Goal: Information Seeking & Learning: Learn about a topic

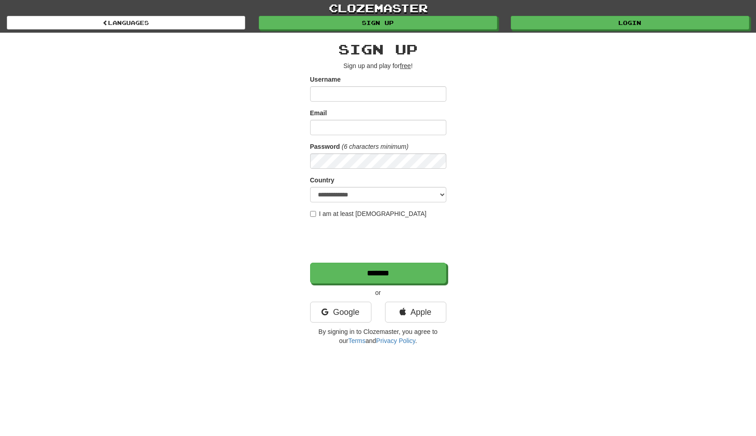
click at [381, 91] on input "Username" at bounding box center [378, 93] width 136 height 15
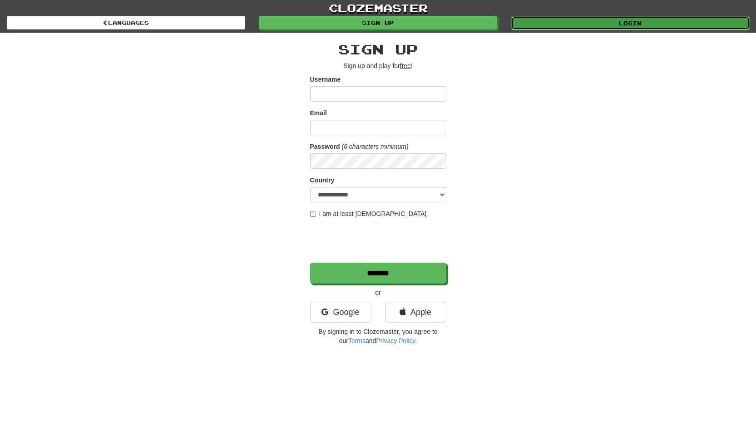
click at [572, 26] on link "Login" at bounding box center [630, 23] width 238 height 14
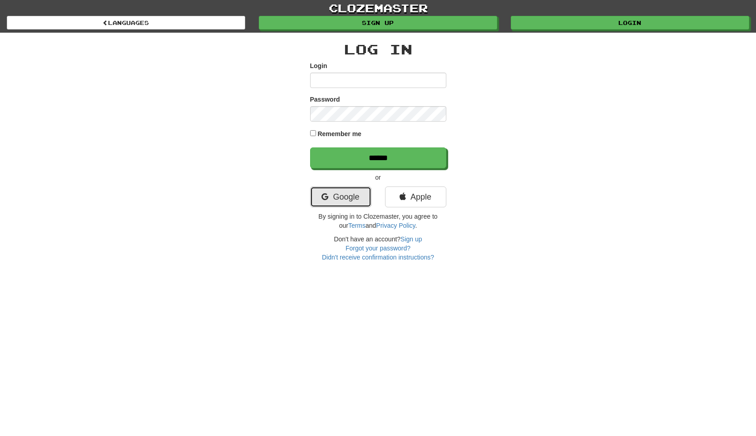
click at [348, 194] on link "Google" at bounding box center [340, 197] width 61 height 21
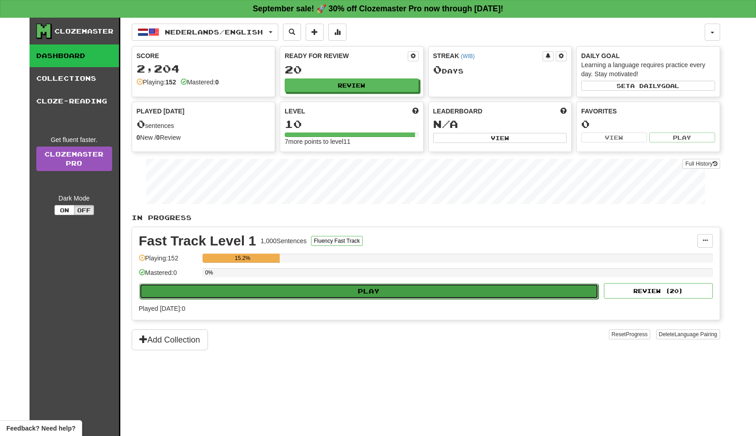
click at [363, 290] on button "Play" at bounding box center [369, 291] width 460 height 15
select select "**"
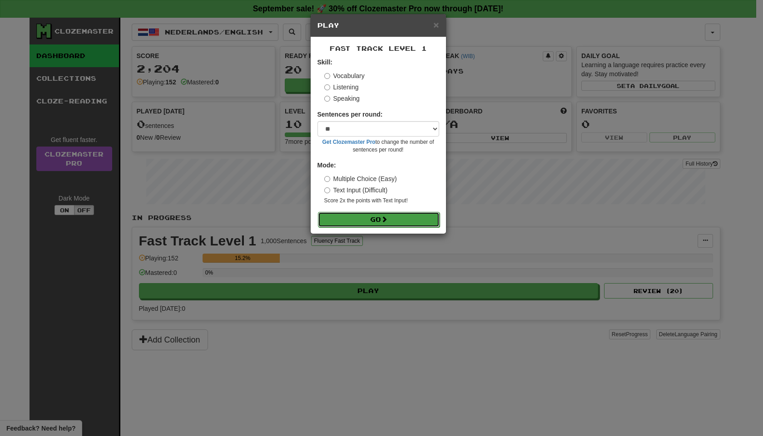
click at [379, 222] on button "Go" at bounding box center [379, 219] width 122 height 15
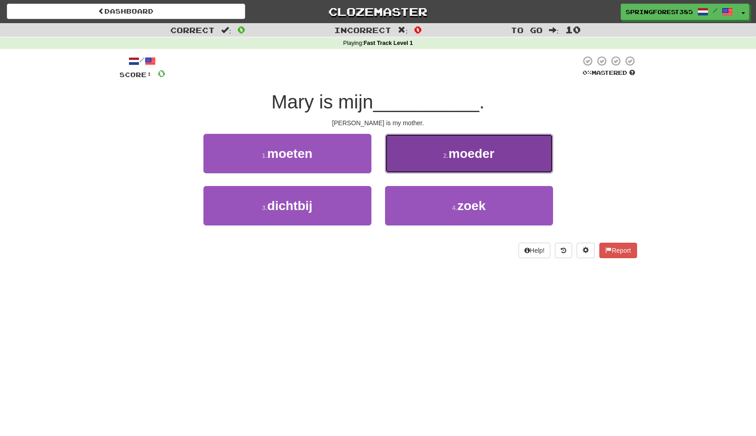
click at [440, 156] on button "2 . moeder" at bounding box center [469, 154] width 168 height 40
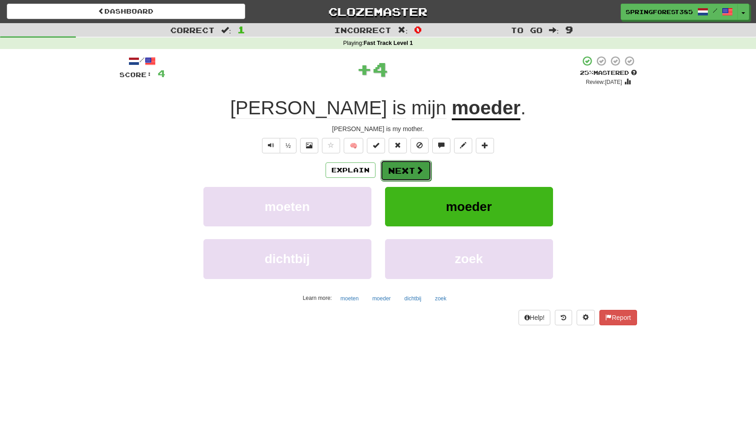
click at [416, 170] on span at bounding box center [420, 170] width 8 height 8
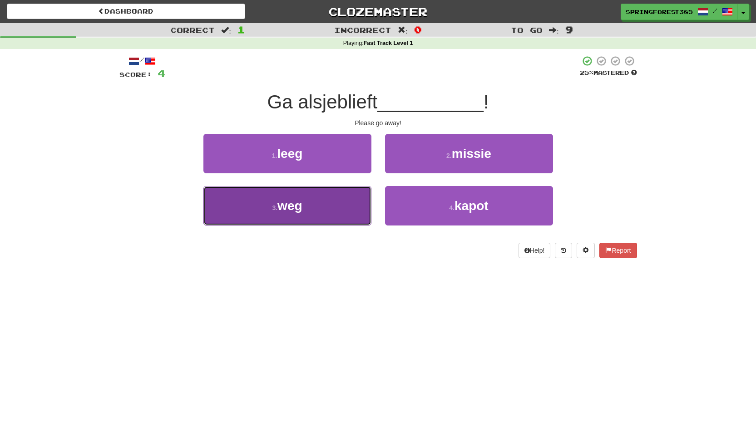
click at [329, 208] on button "3 . weg" at bounding box center [287, 206] width 168 height 40
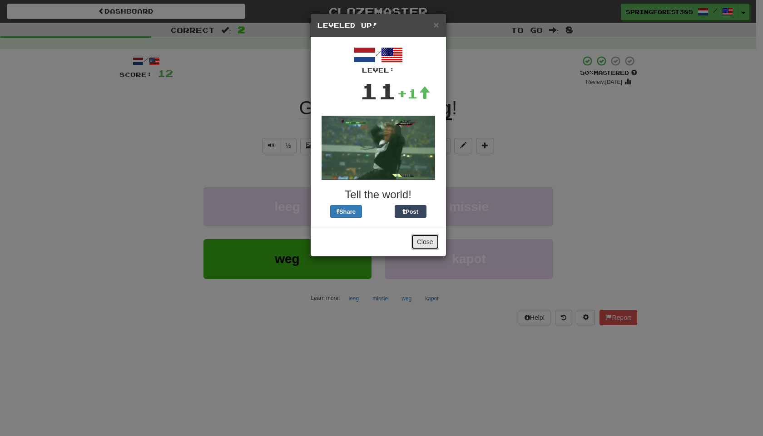
click at [420, 241] on button "Close" at bounding box center [425, 241] width 28 height 15
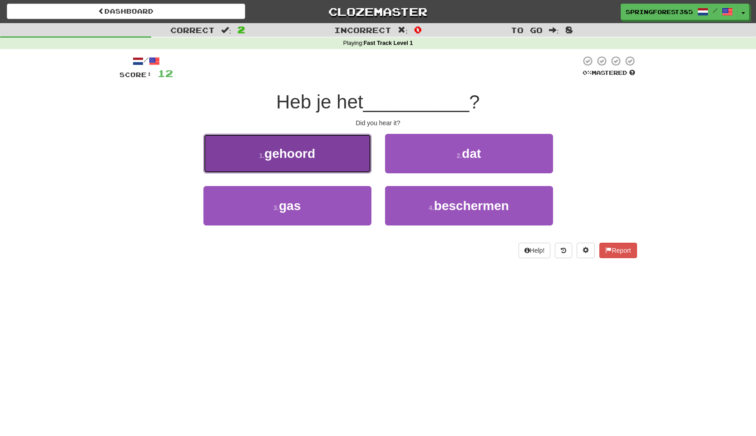
click at [327, 150] on button "1 . gehoord" at bounding box center [287, 154] width 168 height 40
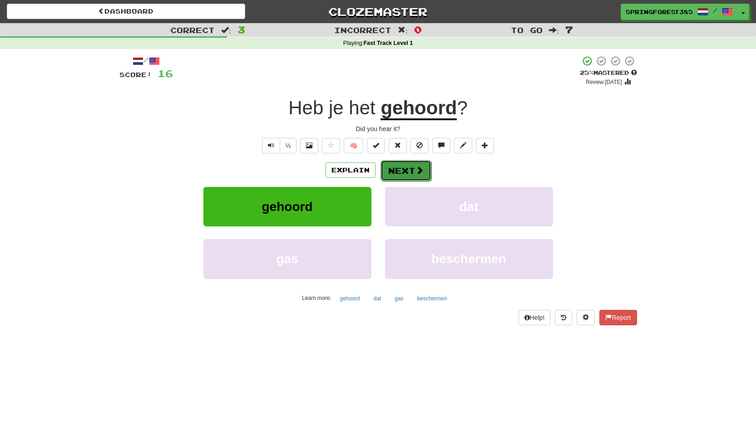
click at [401, 169] on button "Next" at bounding box center [406, 170] width 51 height 21
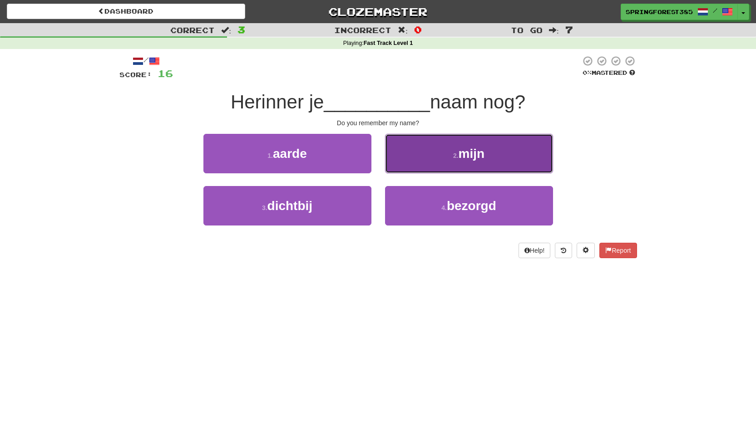
click at [465, 157] on span "mijn" at bounding box center [472, 154] width 26 height 14
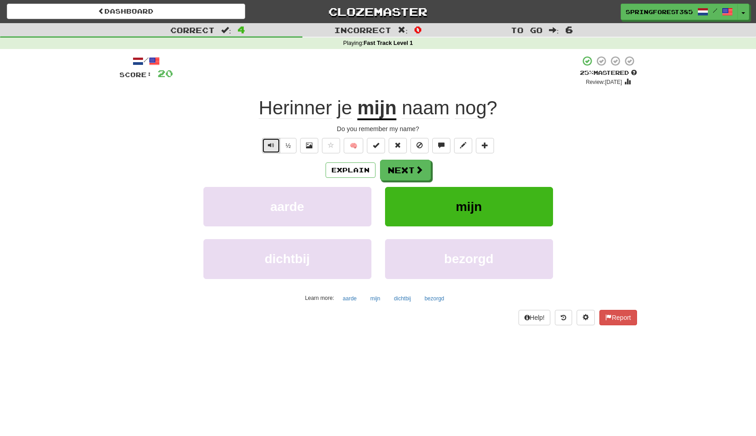
click at [273, 145] on span "Text-to-speech controls" at bounding box center [271, 145] width 6 height 6
click at [340, 174] on button "Explain" at bounding box center [351, 170] width 50 height 15
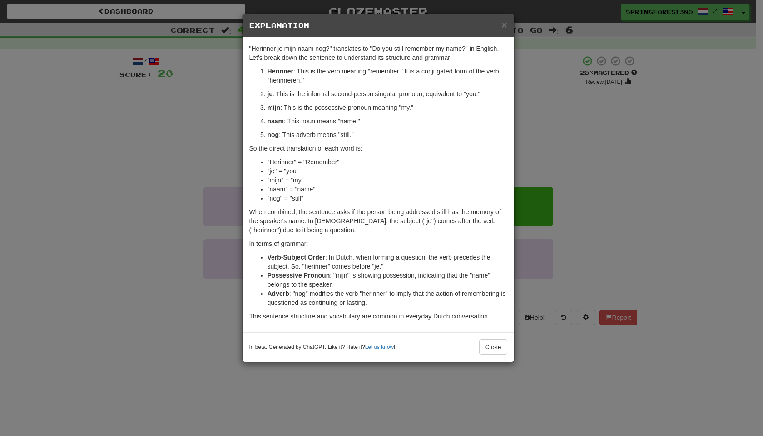
click at [548, 143] on div "× Explanation "Herinner je mijn naam nog?" translates to "Do you still remember…" at bounding box center [381, 218] width 763 height 436
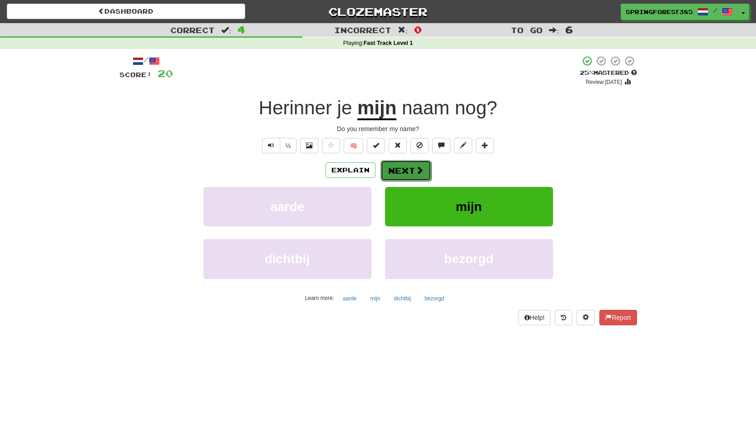
click at [415, 163] on button "Next" at bounding box center [406, 170] width 51 height 21
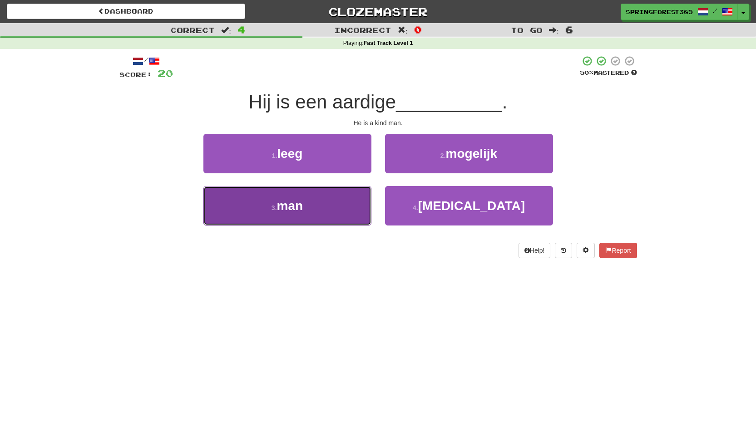
click at [356, 193] on button "3 . man" at bounding box center [287, 206] width 168 height 40
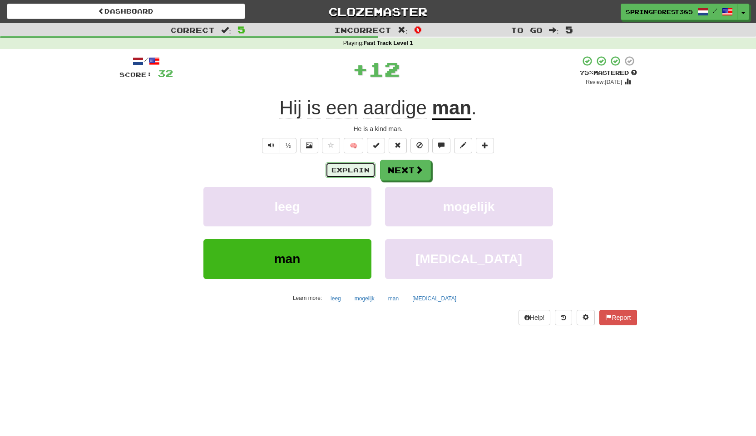
click at [367, 169] on button "Explain" at bounding box center [351, 170] width 50 height 15
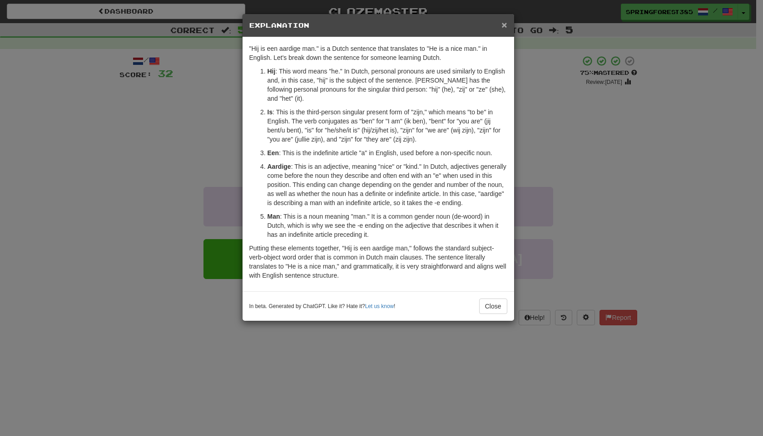
click at [505, 27] on span "×" at bounding box center [503, 25] width 5 height 10
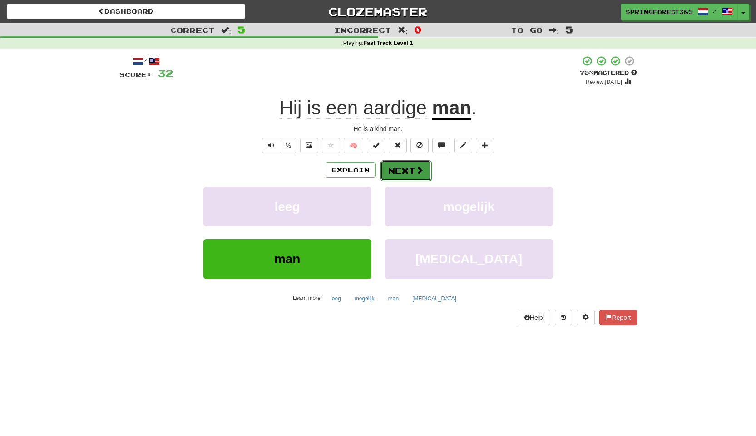
click at [416, 171] on span at bounding box center [420, 170] width 8 height 8
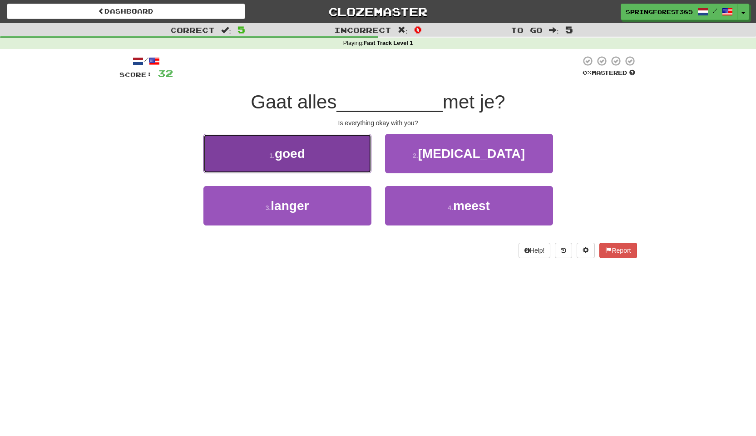
click at [364, 139] on button "1 . goed" at bounding box center [287, 154] width 168 height 40
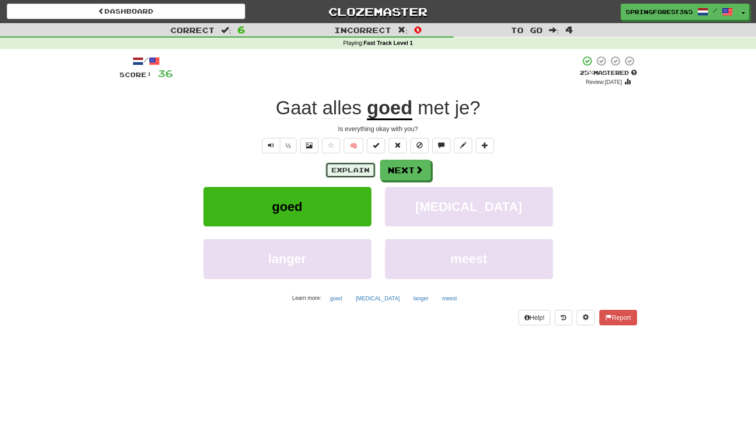
click at [339, 173] on button "Explain" at bounding box center [351, 170] width 50 height 15
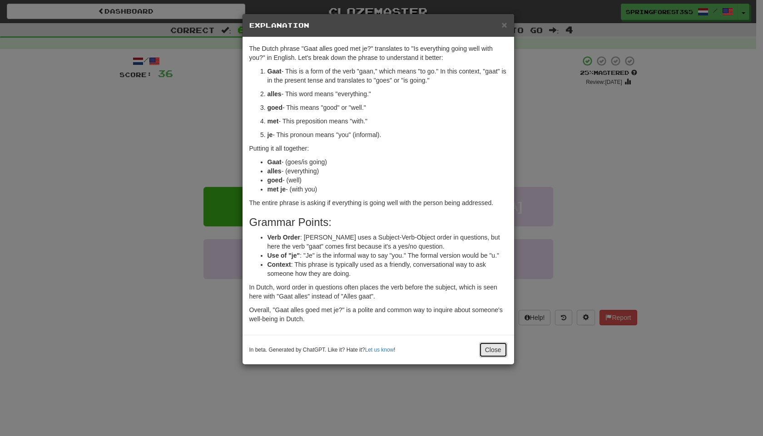
click at [485, 349] on button "Close" at bounding box center [493, 349] width 28 height 15
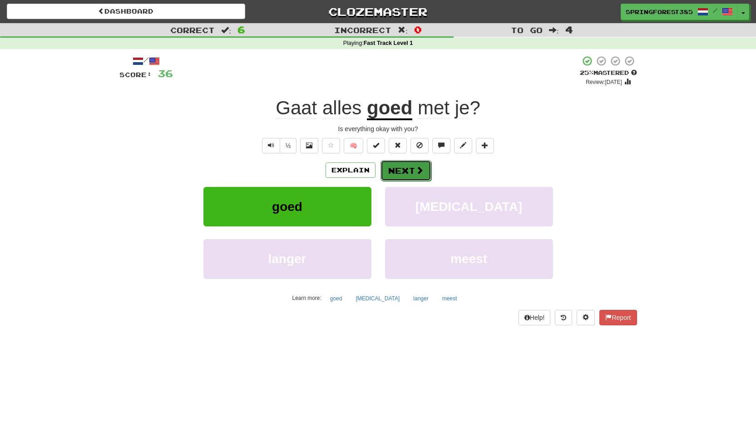
click at [409, 171] on button "Next" at bounding box center [406, 170] width 51 height 21
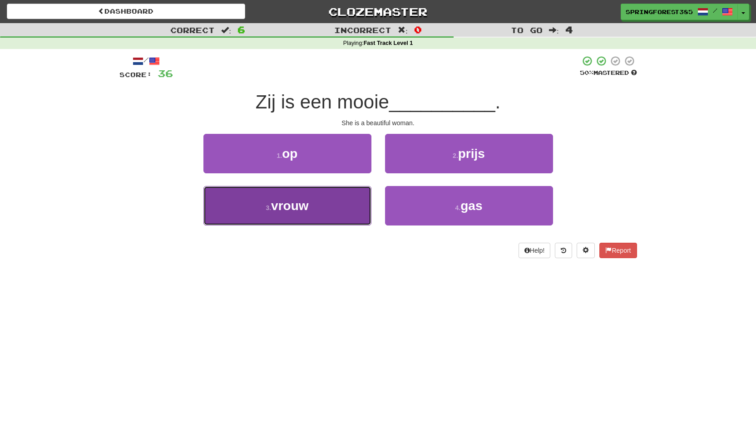
click at [338, 204] on button "3 . vrouw" at bounding box center [287, 206] width 168 height 40
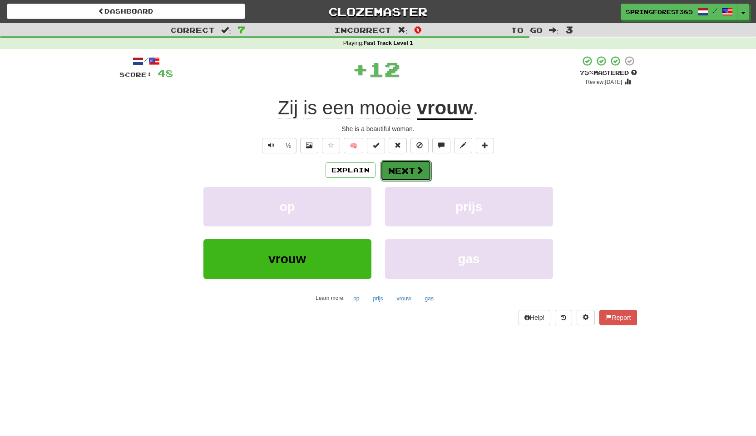
click at [395, 166] on button "Next" at bounding box center [406, 170] width 51 height 21
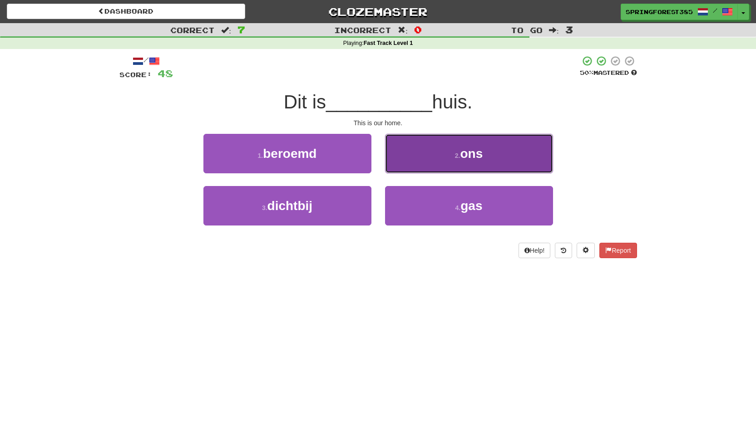
click at [439, 153] on button "2 . ons" at bounding box center [469, 154] width 168 height 40
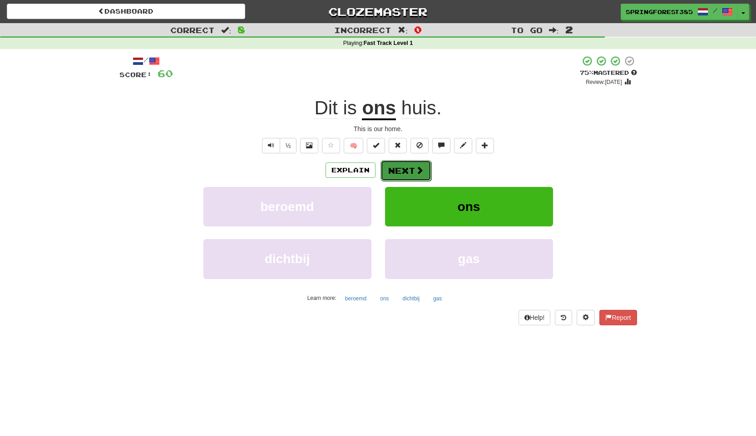
click at [401, 167] on button "Next" at bounding box center [406, 170] width 51 height 21
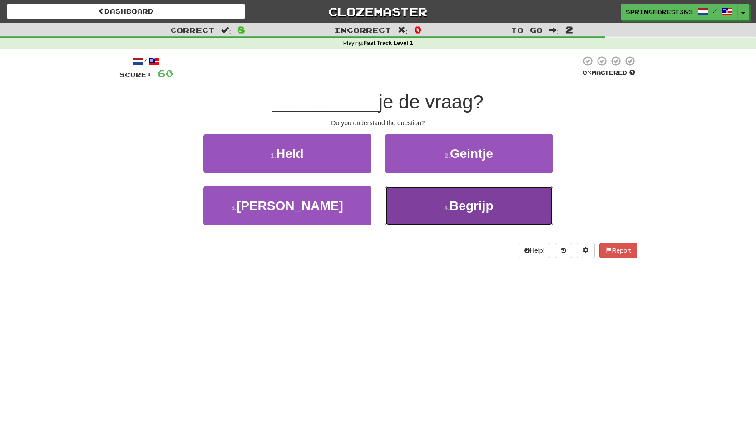
click at [445, 205] on small "4 ." at bounding box center [446, 207] width 5 height 7
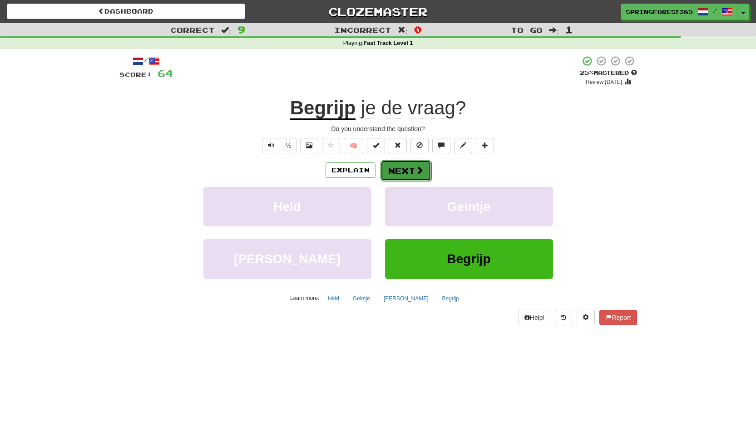
click at [429, 169] on button "Next" at bounding box center [406, 170] width 51 height 21
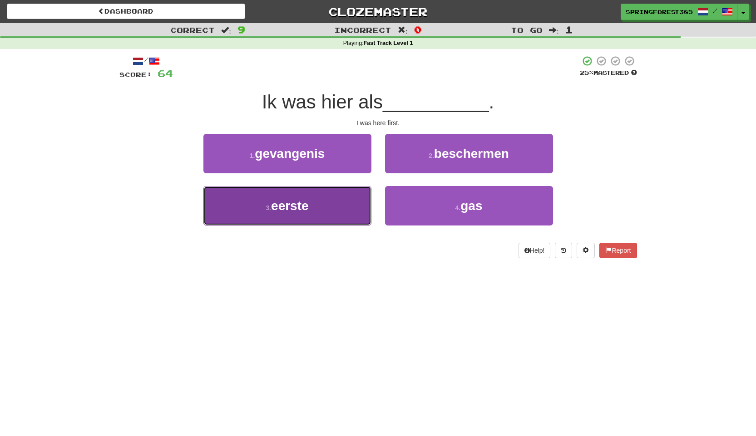
click at [358, 187] on button "3 . eerste" at bounding box center [287, 206] width 168 height 40
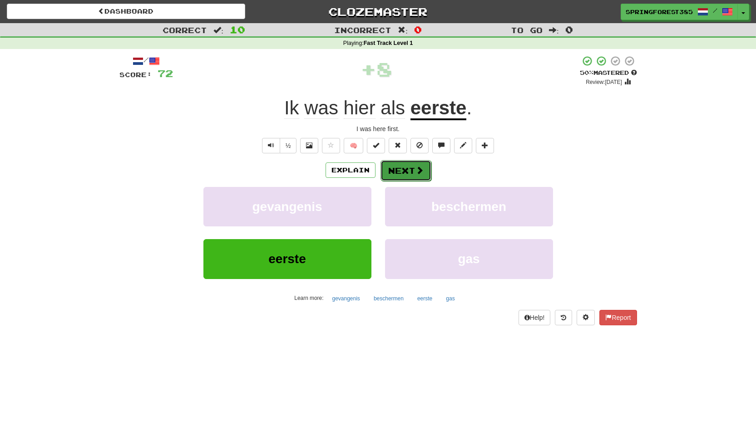
click at [397, 171] on button "Next" at bounding box center [406, 170] width 51 height 21
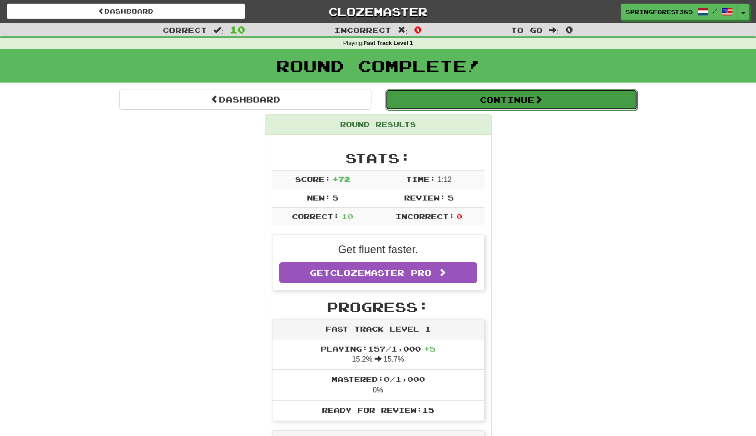
click at [505, 93] on button "Continue" at bounding box center [512, 99] width 252 height 21
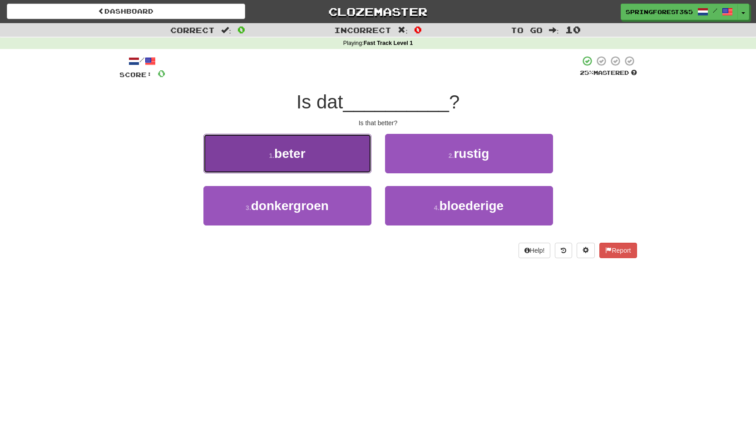
click at [343, 147] on button "1 . beter" at bounding box center [287, 154] width 168 height 40
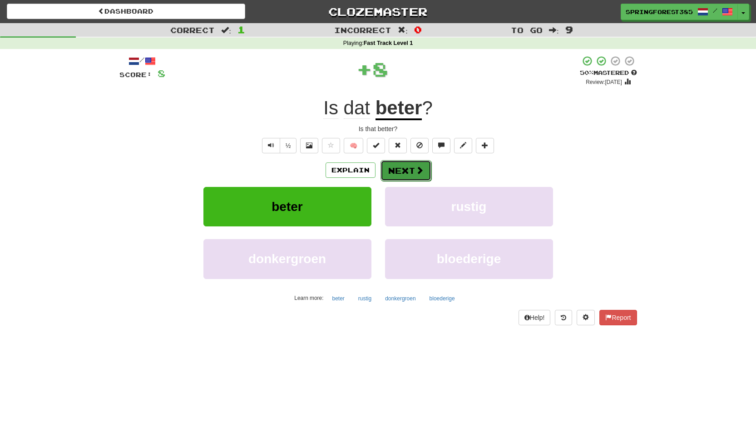
click at [392, 168] on button "Next" at bounding box center [406, 170] width 51 height 21
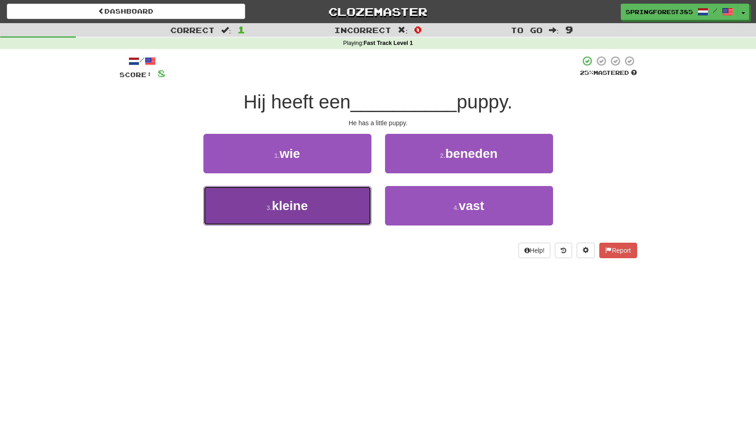
click at [342, 211] on button "3 . kleine" at bounding box center [287, 206] width 168 height 40
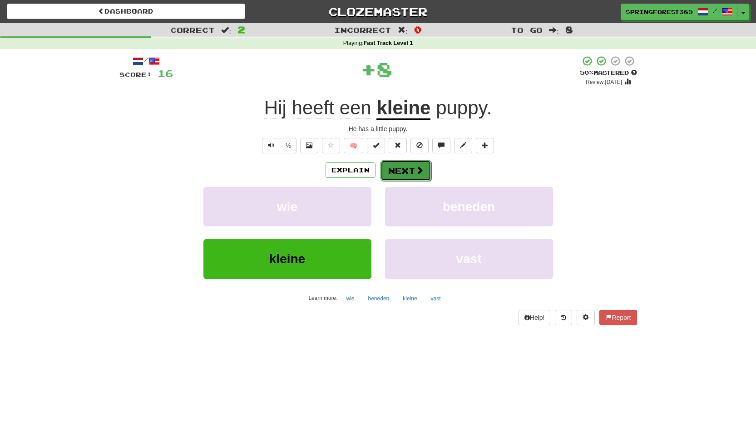
click at [399, 168] on button "Next" at bounding box center [406, 170] width 51 height 21
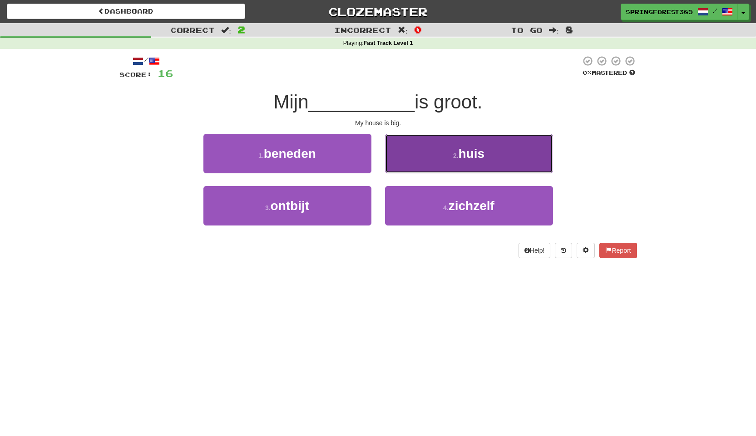
click at [427, 142] on button "2 . huis" at bounding box center [469, 154] width 168 height 40
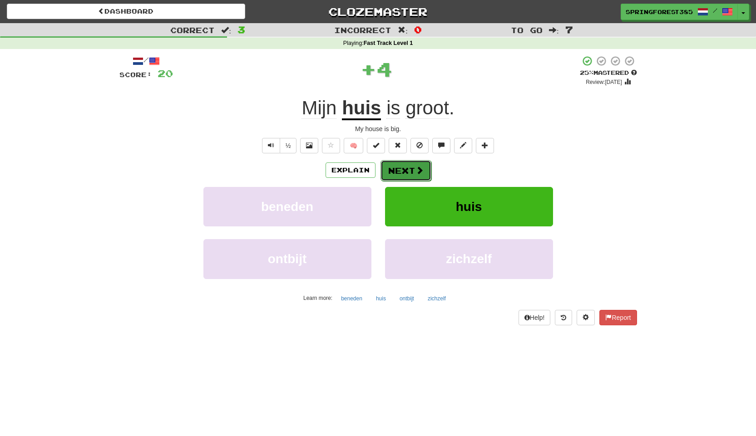
click at [404, 172] on button "Next" at bounding box center [406, 170] width 51 height 21
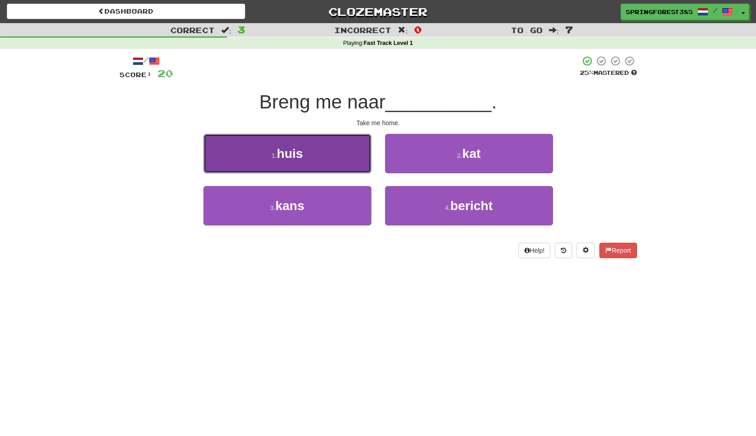
click at [328, 164] on button "1 . huis" at bounding box center [287, 154] width 168 height 40
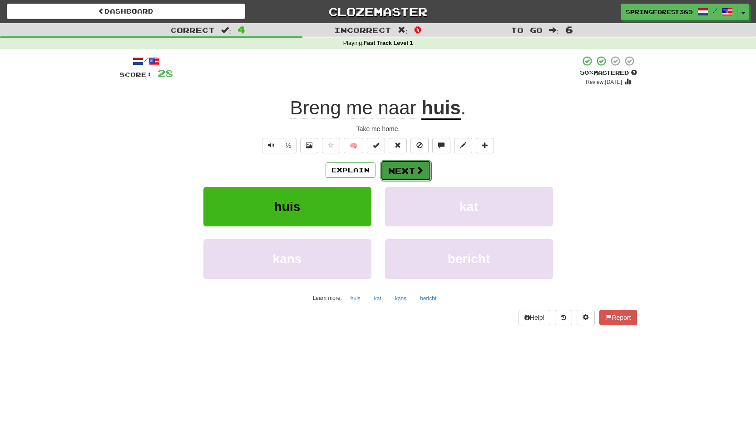
click at [404, 170] on button "Next" at bounding box center [406, 170] width 51 height 21
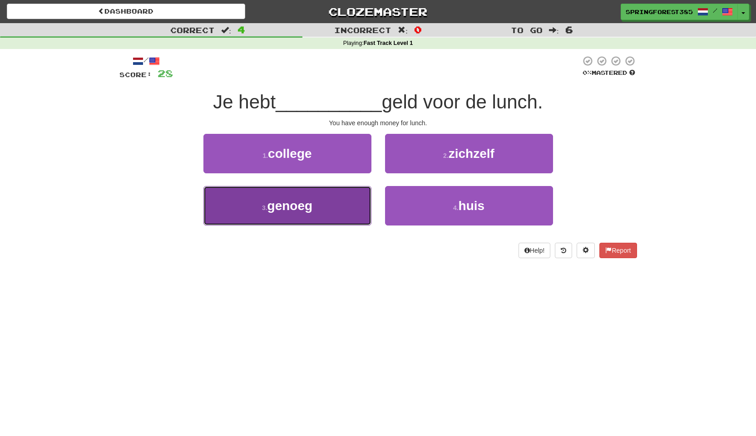
click at [339, 205] on button "3 . genoeg" at bounding box center [287, 206] width 168 height 40
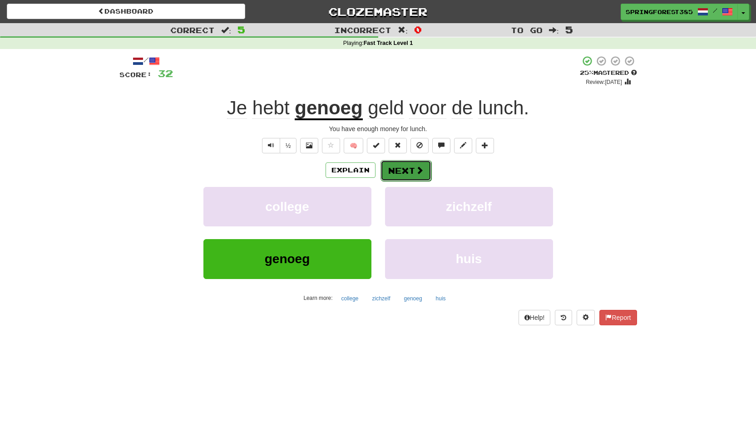
click at [423, 168] on button "Next" at bounding box center [406, 170] width 51 height 21
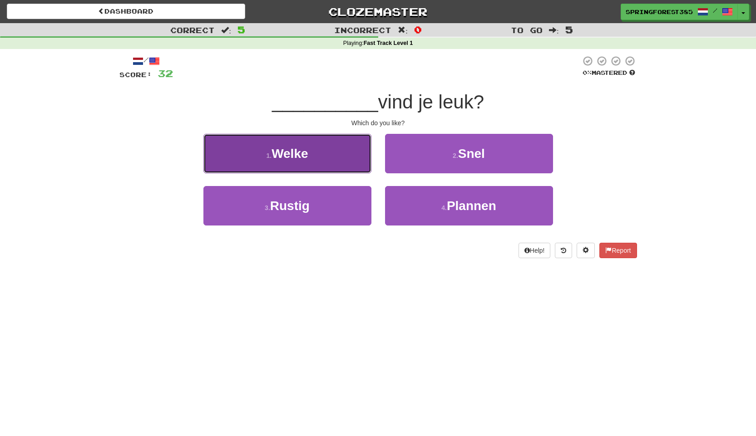
click at [340, 147] on button "1 . Welke" at bounding box center [287, 154] width 168 height 40
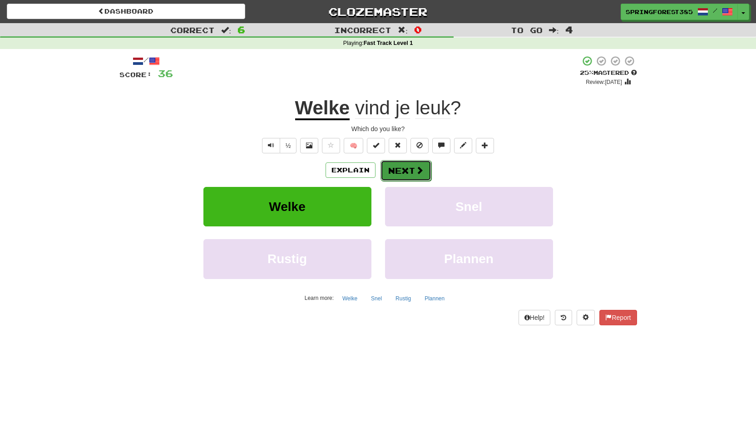
click at [399, 169] on button "Next" at bounding box center [406, 170] width 51 height 21
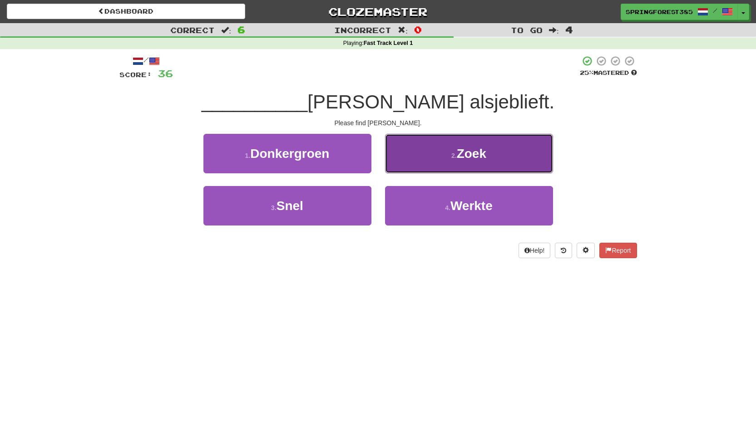
click at [411, 165] on button "2 . Zoek" at bounding box center [469, 154] width 168 height 40
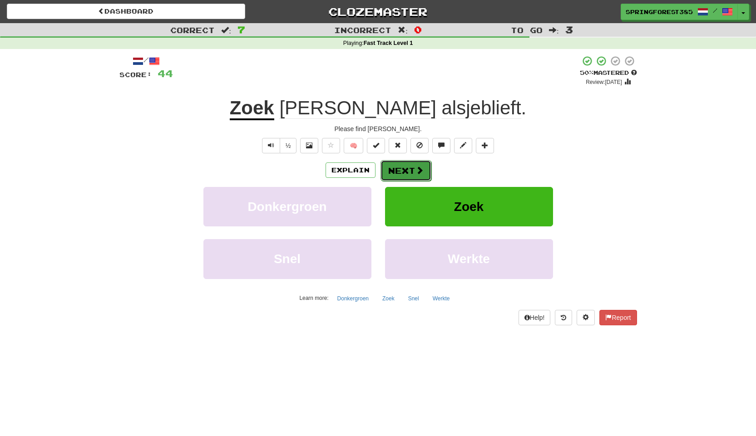
click at [416, 176] on button "Next" at bounding box center [406, 170] width 51 height 21
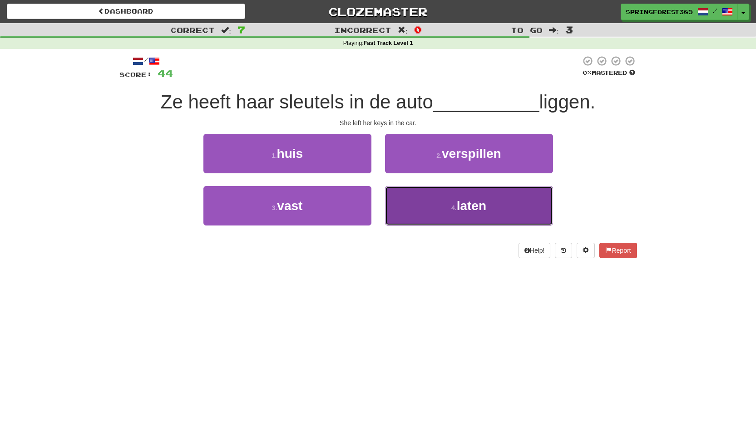
click at [424, 203] on button "4 . laten" at bounding box center [469, 206] width 168 height 40
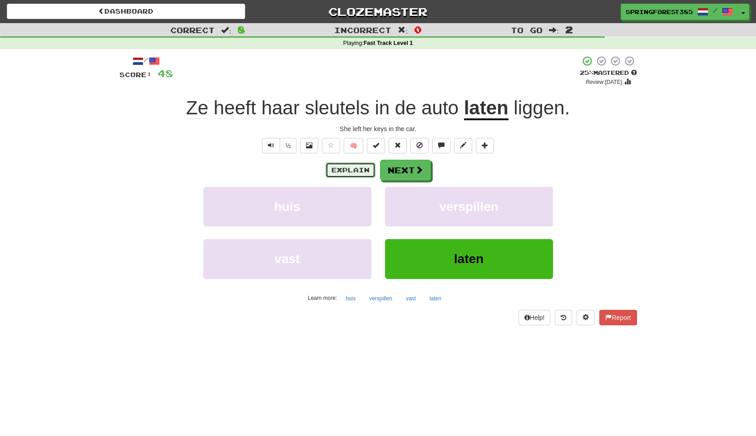
click at [356, 169] on button "Explain" at bounding box center [351, 170] width 50 height 15
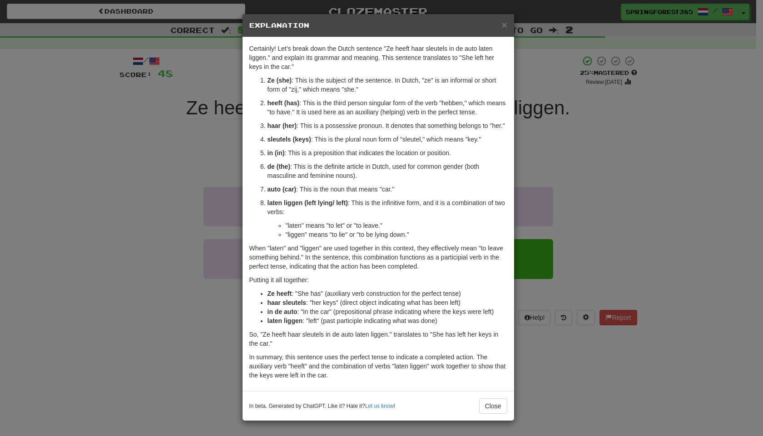
click at [579, 189] on div "× Explanation Certainly! Let's break down the Dutch sentence "Ze heeft haar sle…" at bounding box center [381, 218] width 763 height 436
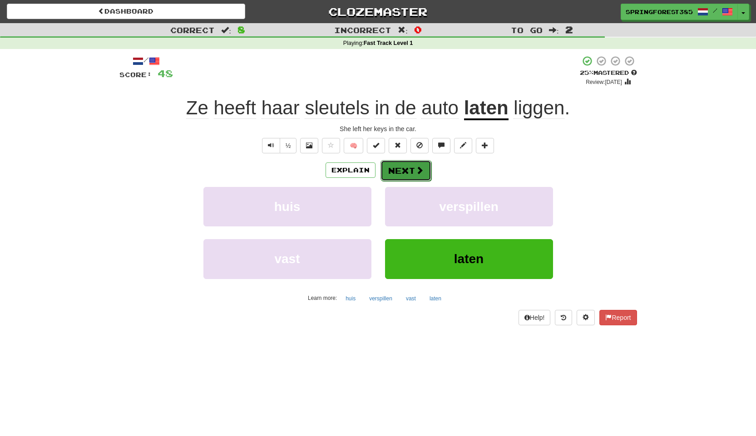
click at [422, 168] on span at bounding box center [420, 170] width 8 height 8
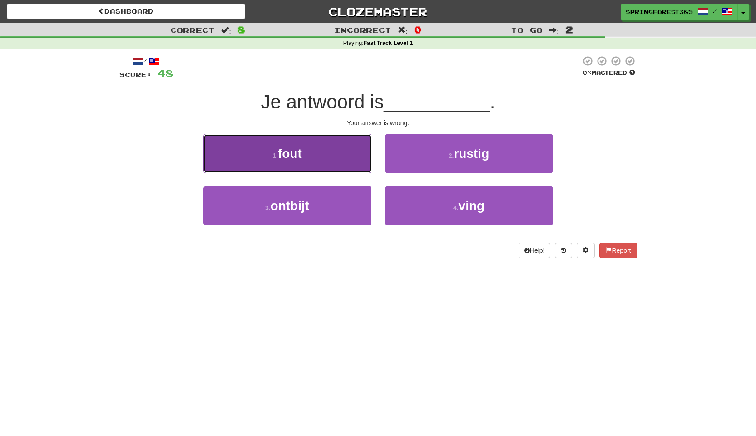
click at [338, 150] on button "1 . fout" at bounding box center [287, 154] width 168 height 40
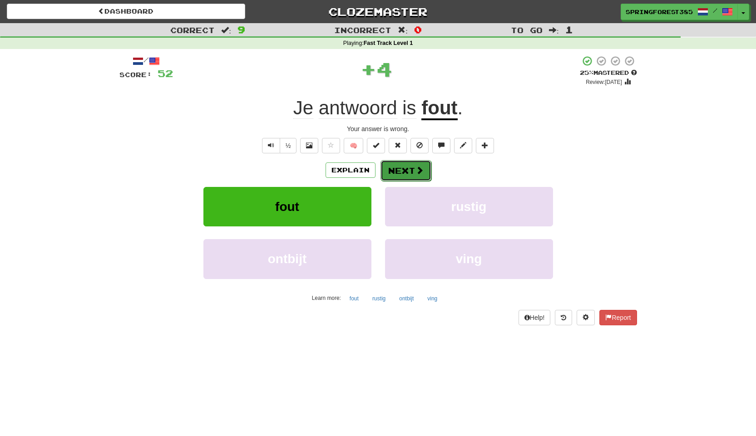
click at [406, 170] on button "Next" at bounding box center [406, 170] width 51 height 21
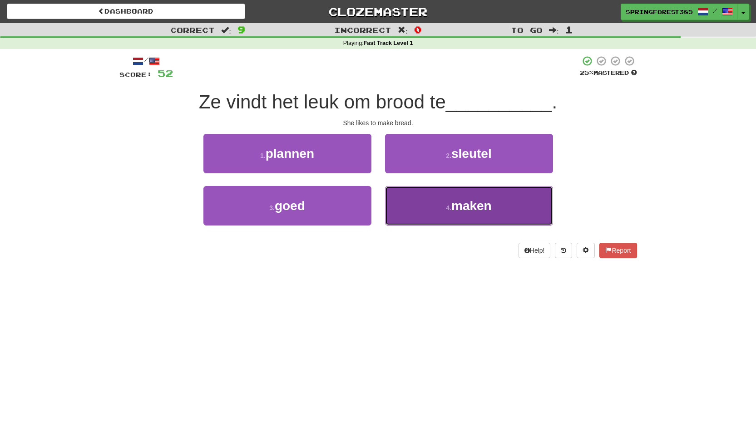
click at [399, 209] on button "4 . maken" at bounding box center [469, 206] width 168 height 40
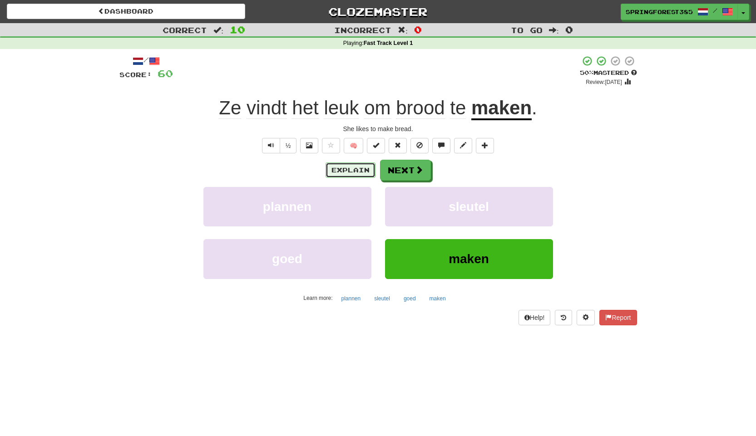
click at [361, 167] on button "Explain" at bounding box center [351, 170] width 50 height 15
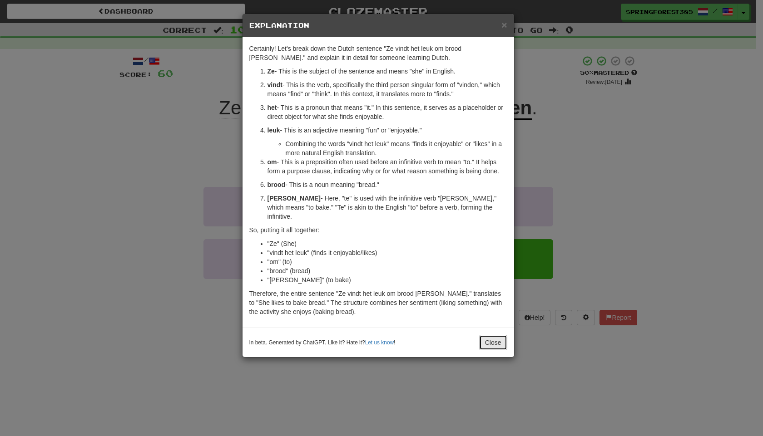
click at [492, 335] on button "Close" at bounding box center [493, 342] width 28 height 15
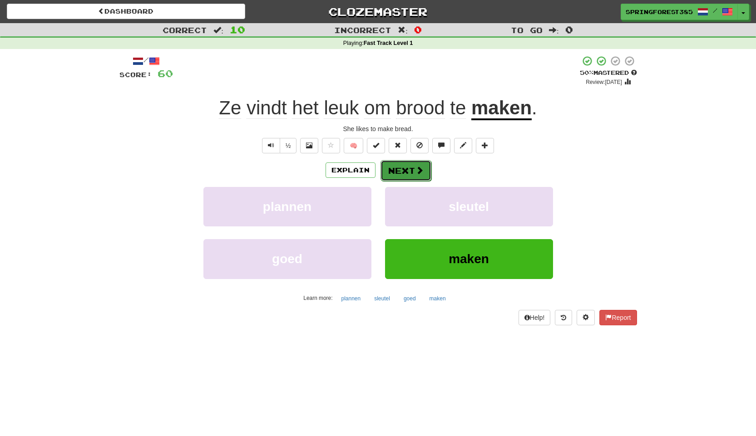
click at [410, 176] on button "Next" at bounding box center [406, 170] width 51 height 21
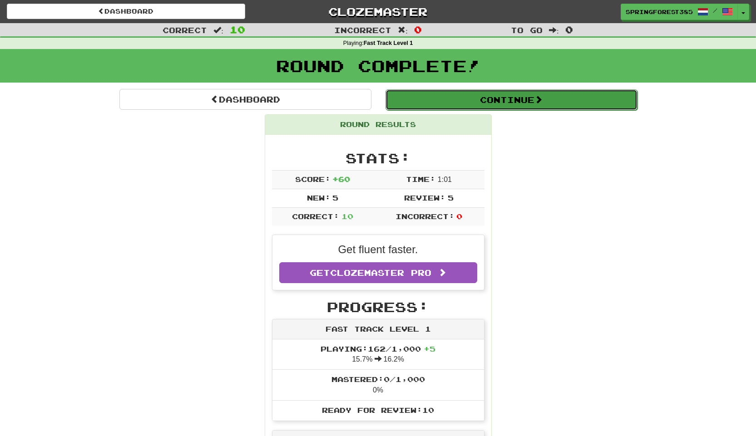
click at [497, 100] on button "Continue" at bounding box center [512, 99] width 252 height 21
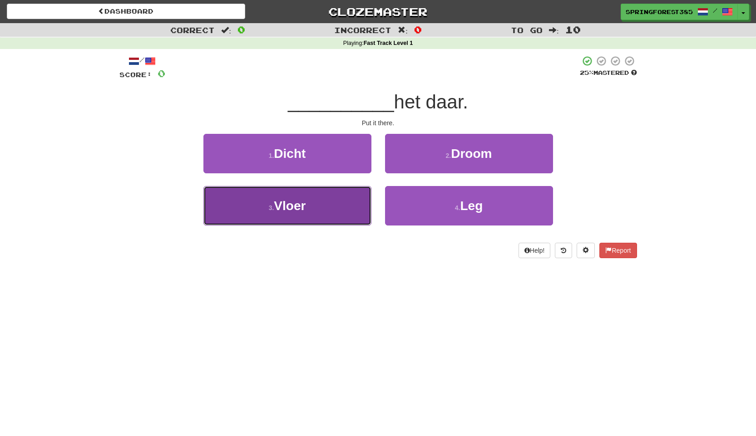
click at [306, 199] on span "Vloer" at bounding box center [290, 206] width 32 height 14
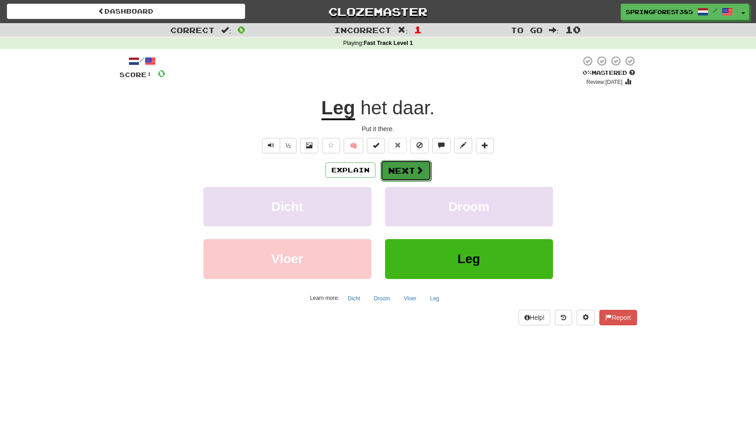
click at [419, 169] on span at bounding box center [420, 170] width 8 height 8
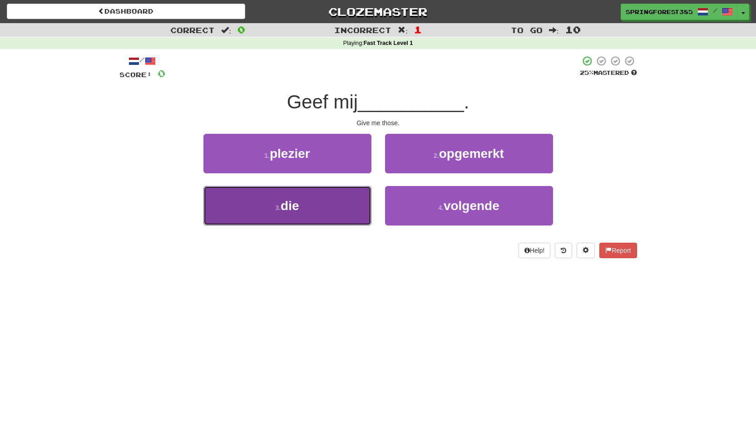
click at [343, 194] on button "3 . die" at bounding box center [287, 206] width 168 height 40
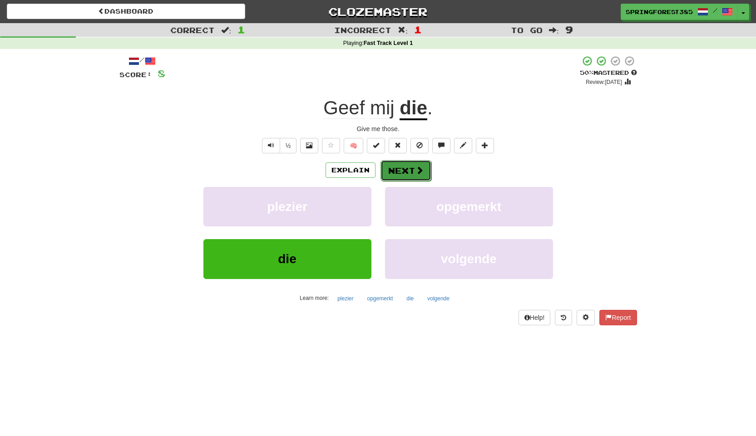
click at [393, 162] on button "Next" at bounding box center [406, 170] width 51 height 21
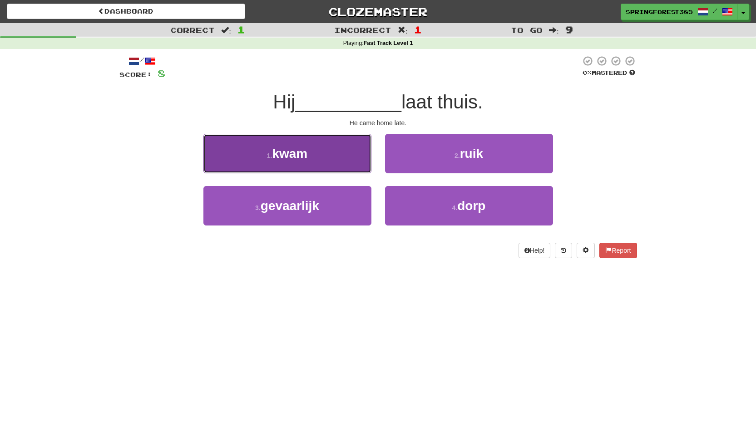
click at [330, 145] on button "1 . kwam" at bounding box center [287, 154] width 168 height 40
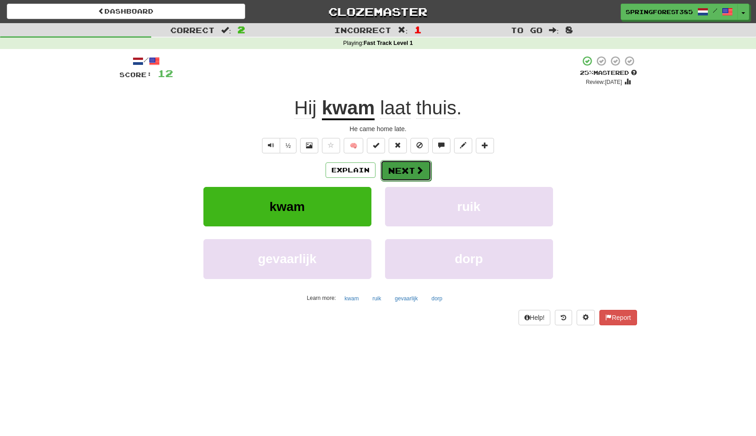
click at [425, 164] on button "Next" at bounding box center [406, 170] width 51 height 21
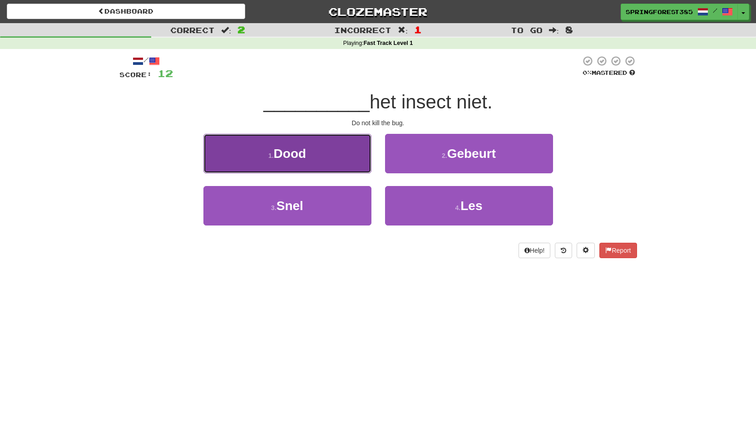
click at [278, 154] on span "Dood" at bounding box center [290, 154] width 33 height 14
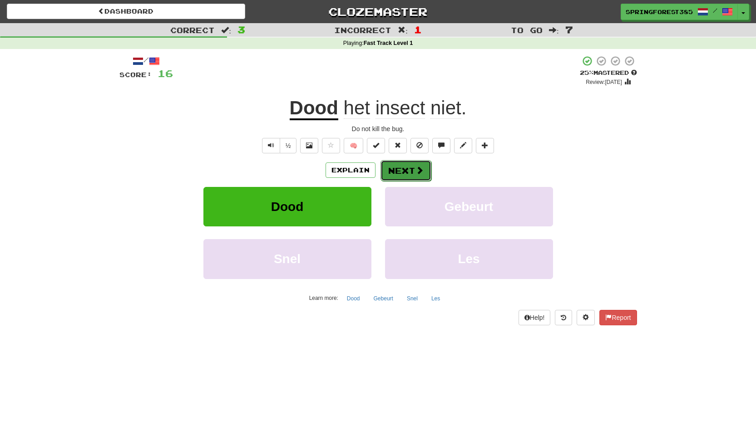
click at [405, 169] on button "Next" at bounding box center [406, 170] width 51 height 21
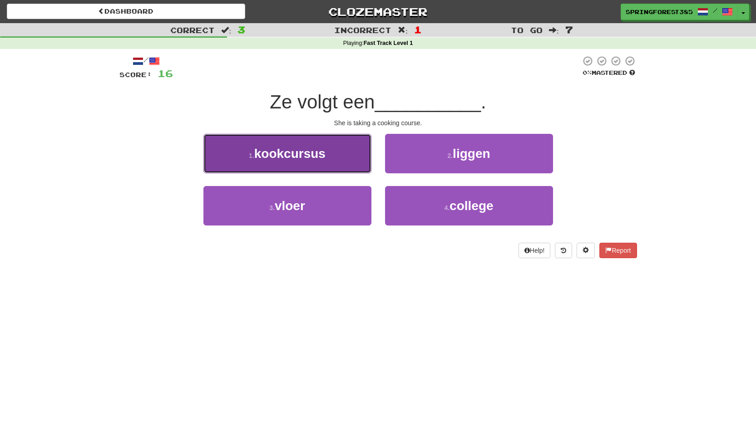
click at [321, 147] on span "kookcursus" at bounding box center [289, 154] width 71 height 14
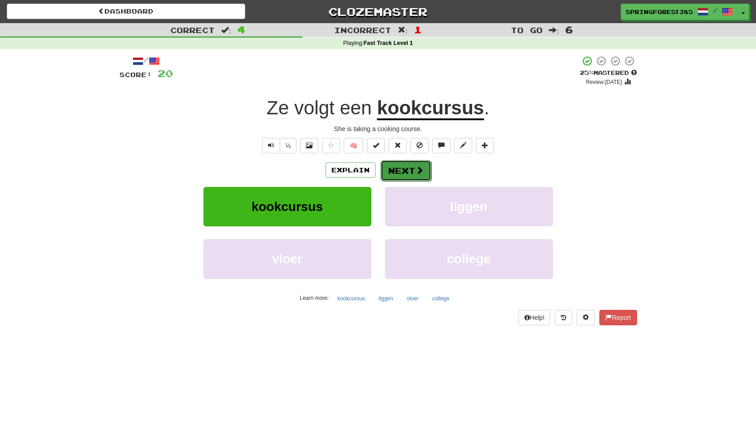
click at [417, 166] on span at bounding box center [420, 170] width 8 height 8
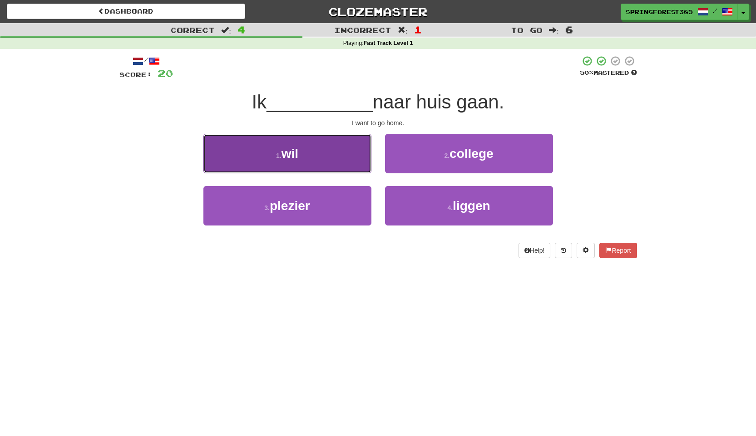
click at [351, 145] on button "1 . wil" at bounding box center [287, 154] width 168 height 40
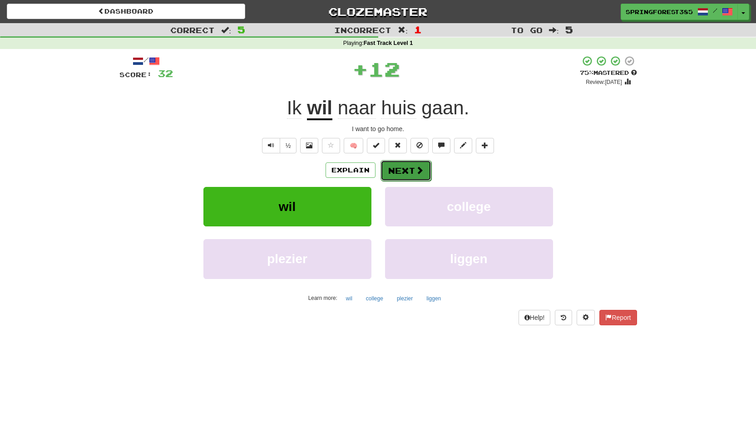
click at [404, 173] on button "Next" at bounding box center [406, 170] width 51 height 21
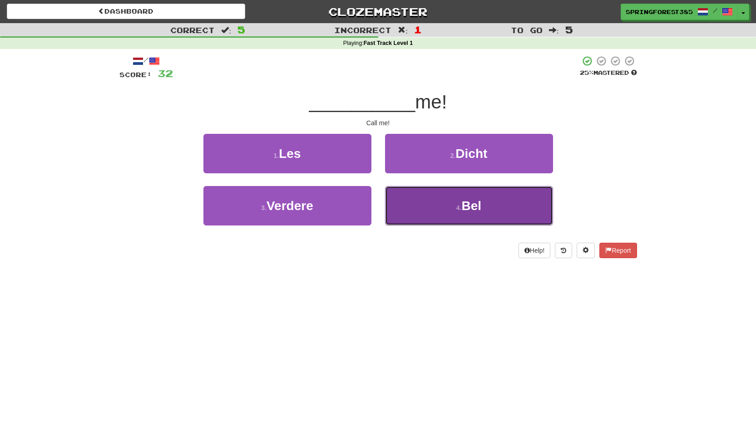
click at [420, 206] on button "4 . Bel" at bounding box center [469, 206] width 168 height 40
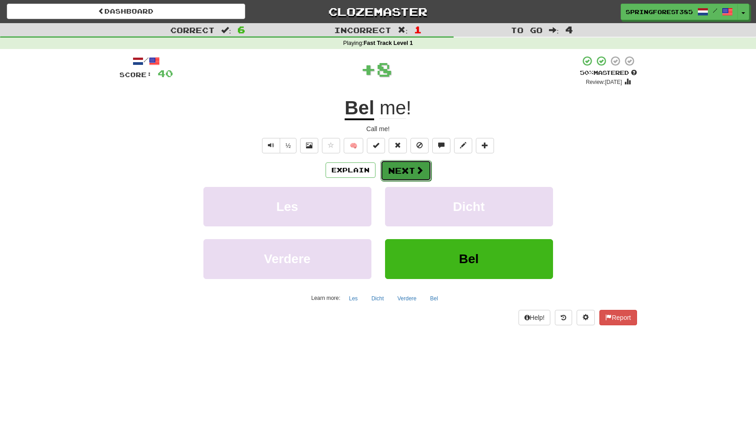
click at [402, 169] on button "Next" at bounding box center [406, 170] width 51 height 21
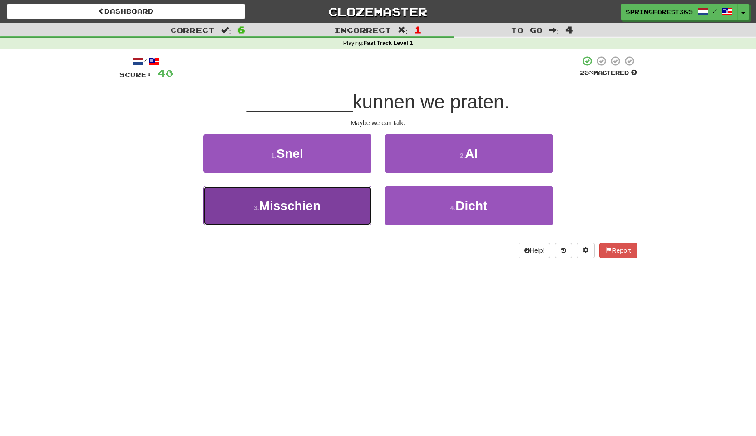
click at [351, 200] on button "3 . Misschien" at bounding box center [287, 206] width 168 height 40
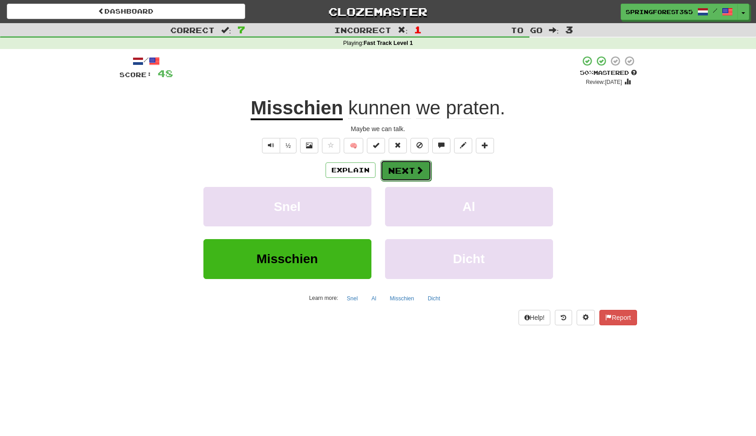
click at [414, 163] on button "Next" at bounding box center [406, 170] width 51 height 21
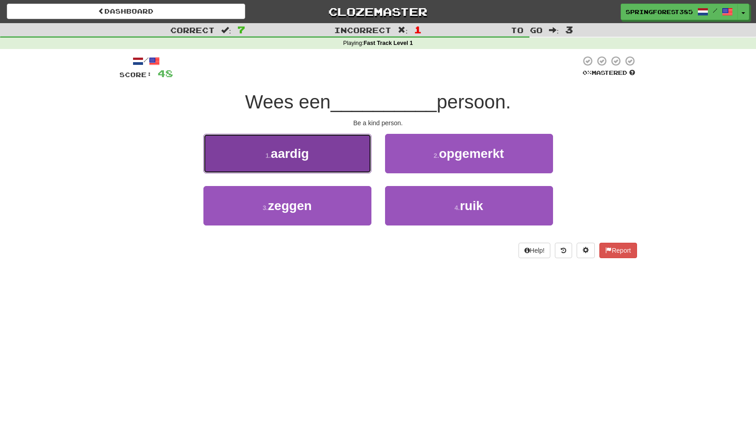
click at [359, 153] on button "1 . aardig" at bounding box center [287, 154] width 168 height 40
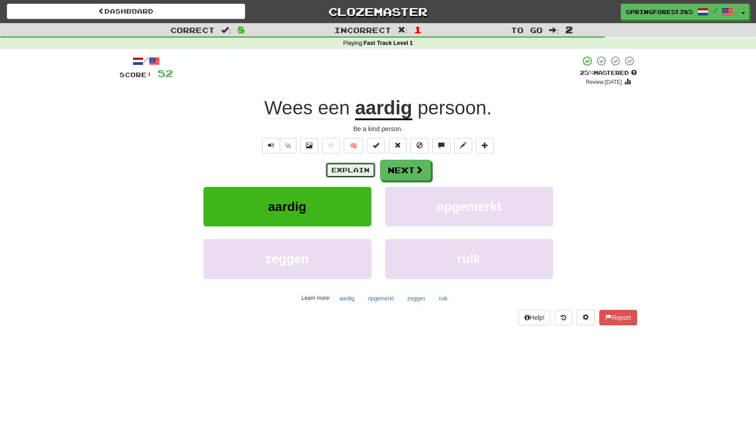
click at [344, 174] on button "Explain" at bounding box center [351, 170] width 50 height 15
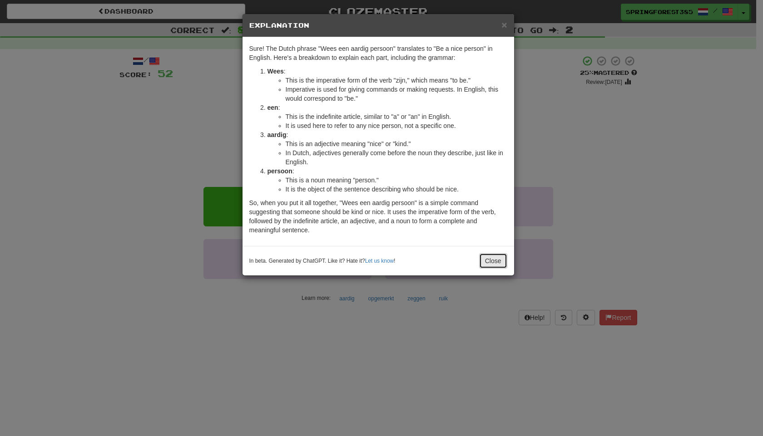
click at [491, 259] on button "Close" at bounding box center [493, 260] width 28 height 15
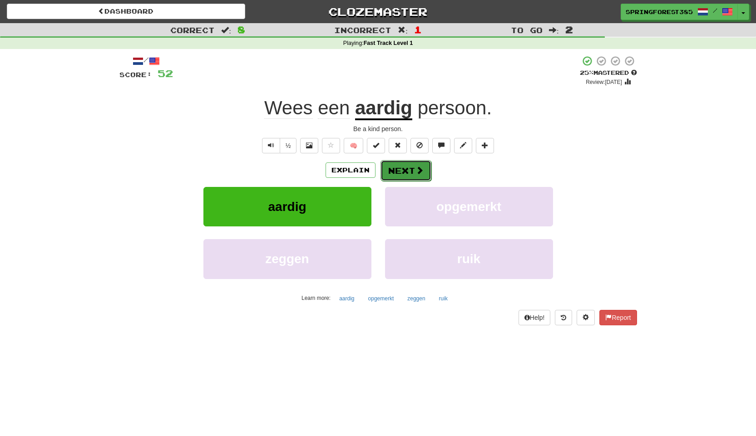
click at [407, 165] on button "Next" at bounding box center [406, 170] width 51 height 21
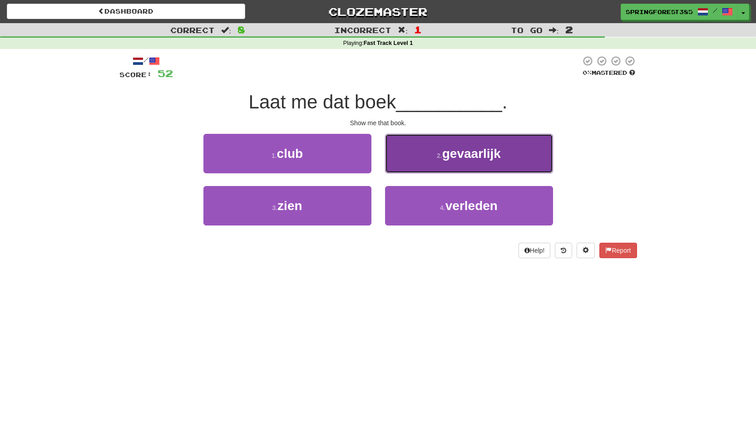
click at [417, 156] on button "2 . gevaarlijk" at bounding box center [469, 154] width 168 height 40
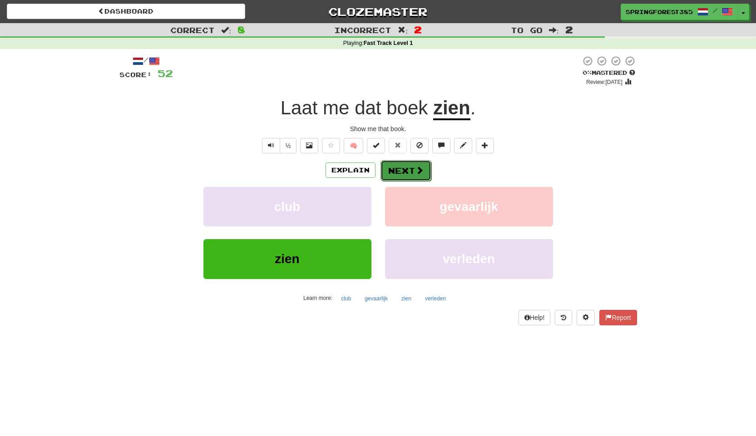
click at [409, 170] on button "Next" at bounding box center [406, 170] width 51 height 21
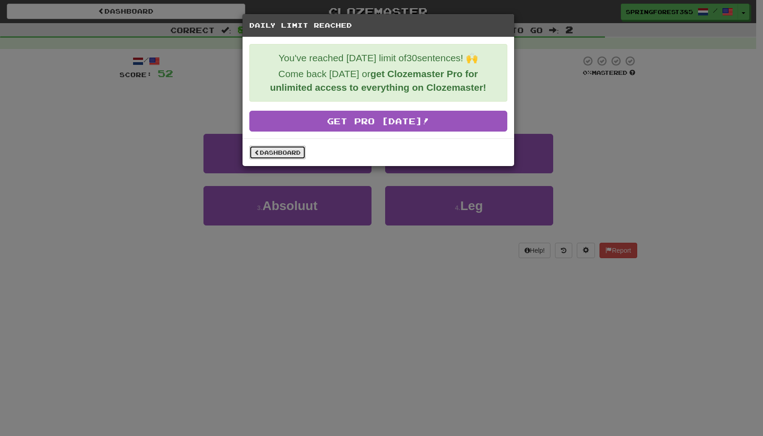
click at [285, 156] on link "Dashboard" at bounding box center [277, 153] width 56 height 14
